Goal: Task Accomplishment & Management: Manage account settings

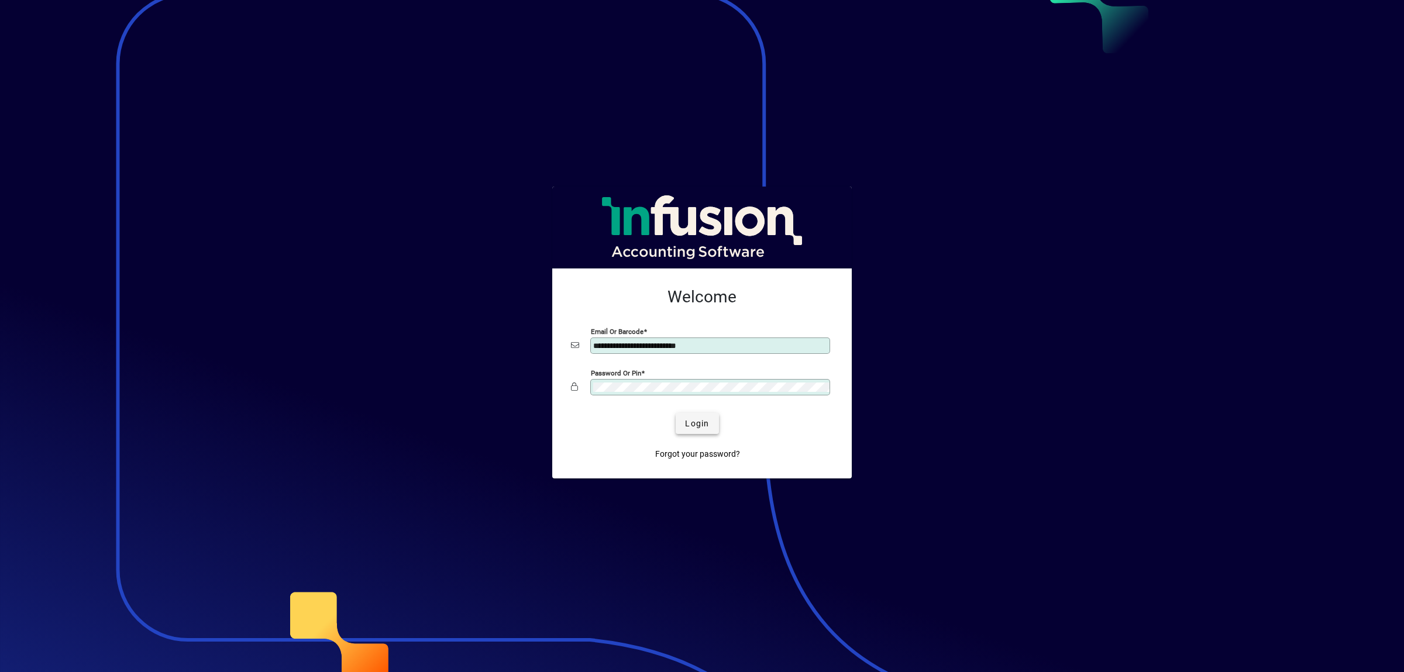
type input "**********"
click at [691, 430] on span "submit" at bounding box center [696, 423] width 43 height 28
